Goal: Find specific page/section: Find specific page/section

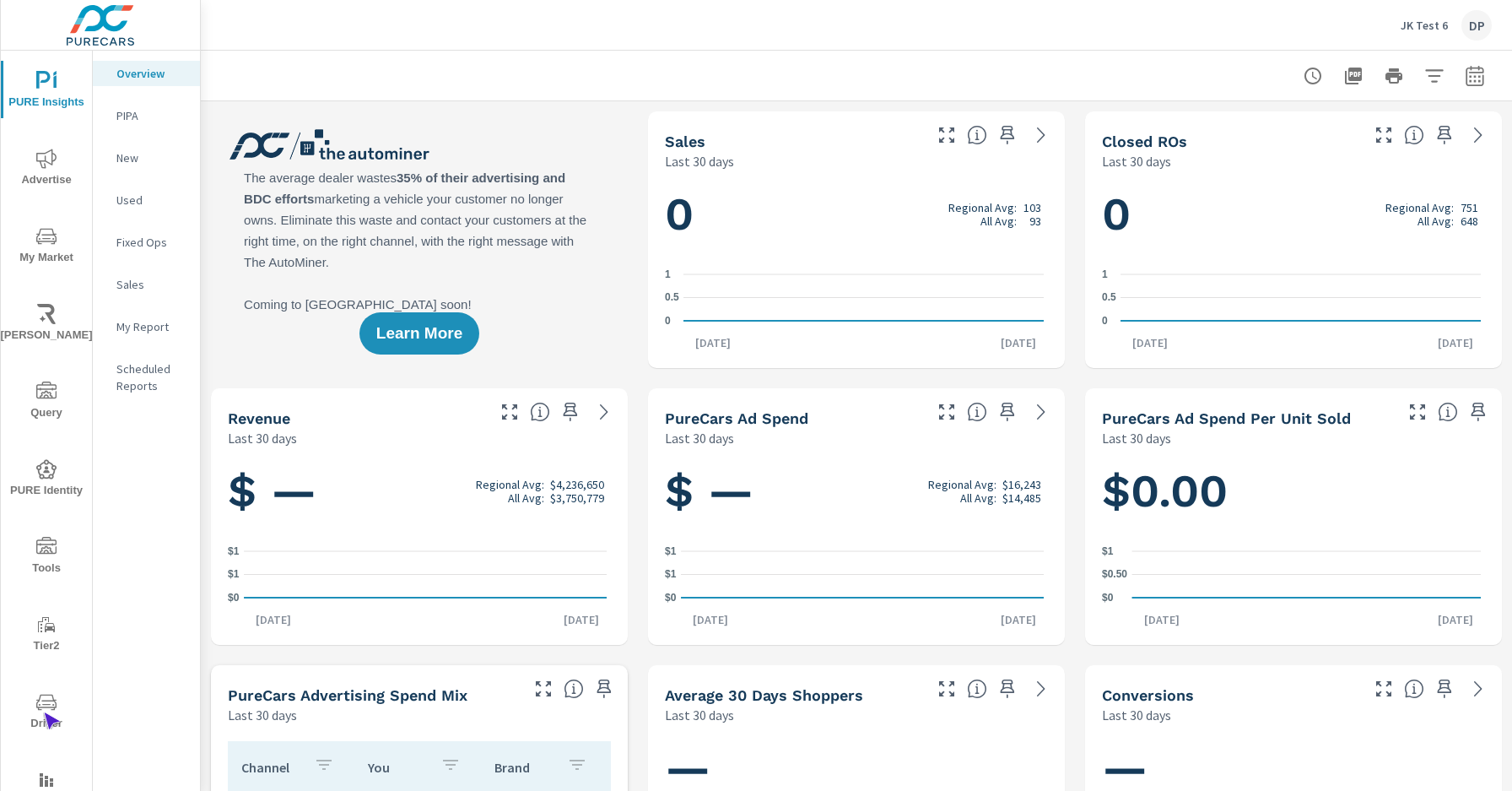
click at [43, 713] on span "Driver" at bounding box center [46, 713] width 81 height 41
